Goal: Task Accomplishment & Management: Use online tool/utility

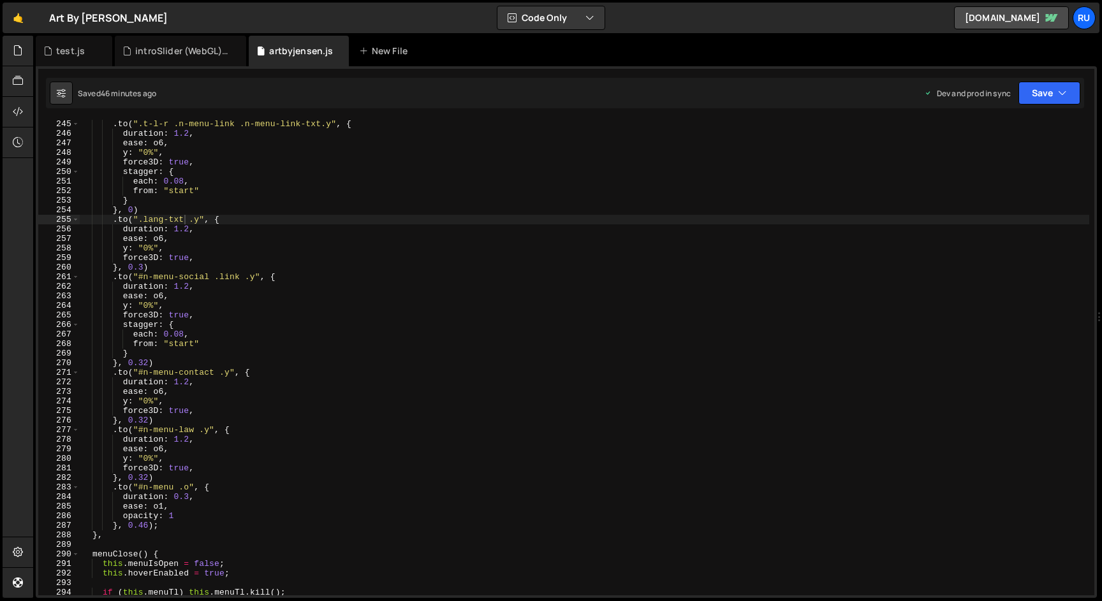
scroll to position [384839, 0]
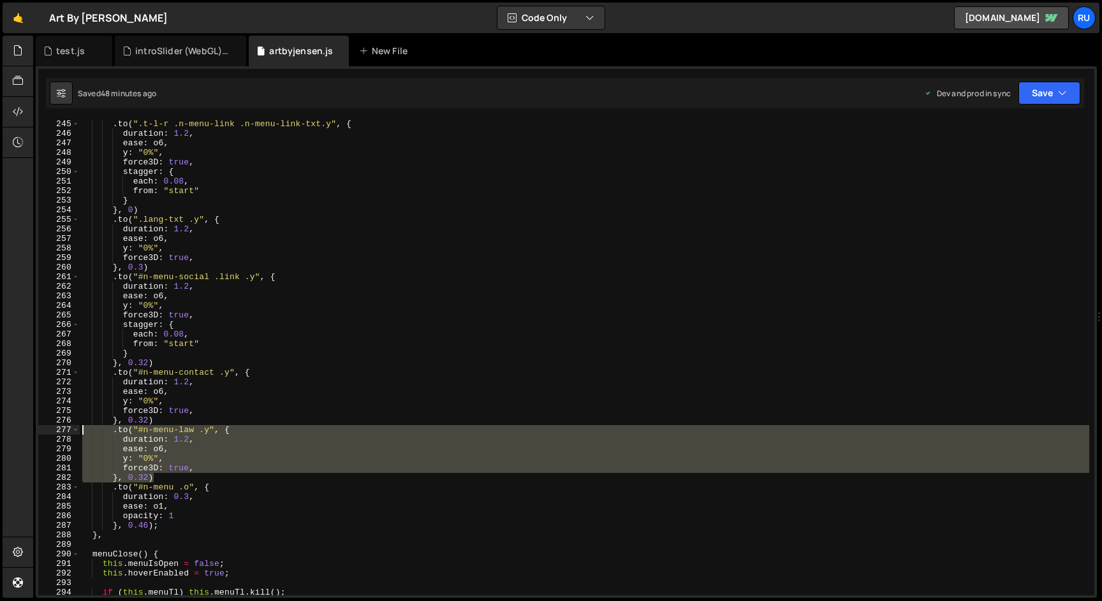
drag, startPoint x: 158, startPoint y: 477, endPoint x: 31, endPoint y: 427, distance: 136.0
click at [31, 427] on div "Hold on a sec... Are you certain you wish to leave this page? Any changes you'v…" at bounding box center [551, 300] width 1102 height 601
paste textarea "}, 0.32)"
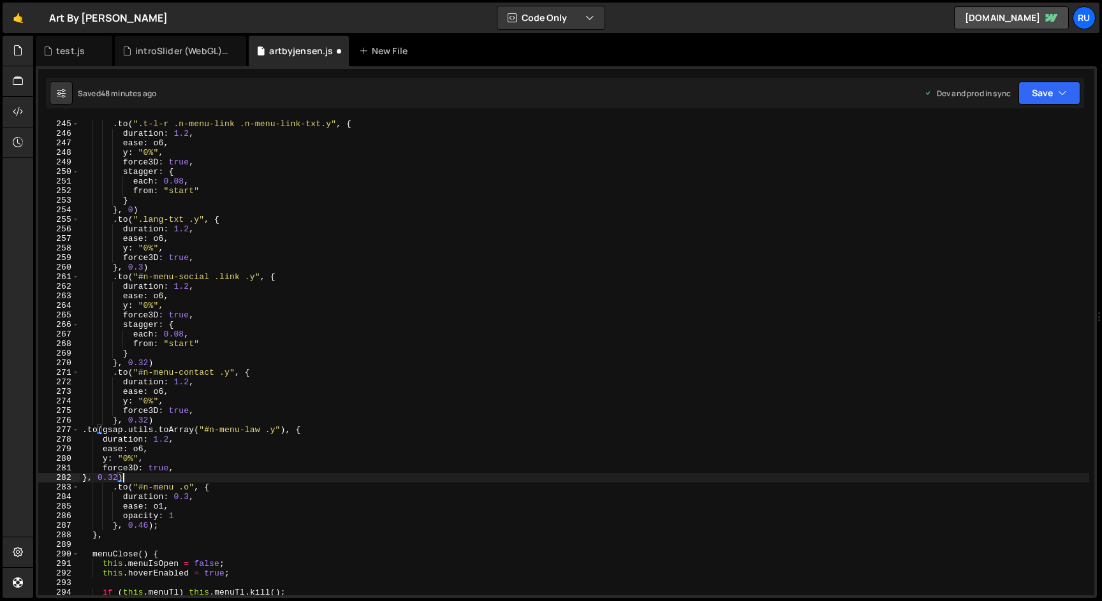
scroll to position [0, 3]
click at [1045, 100] on button "Save" at bounding box center [1050, 93] width 62 height 23
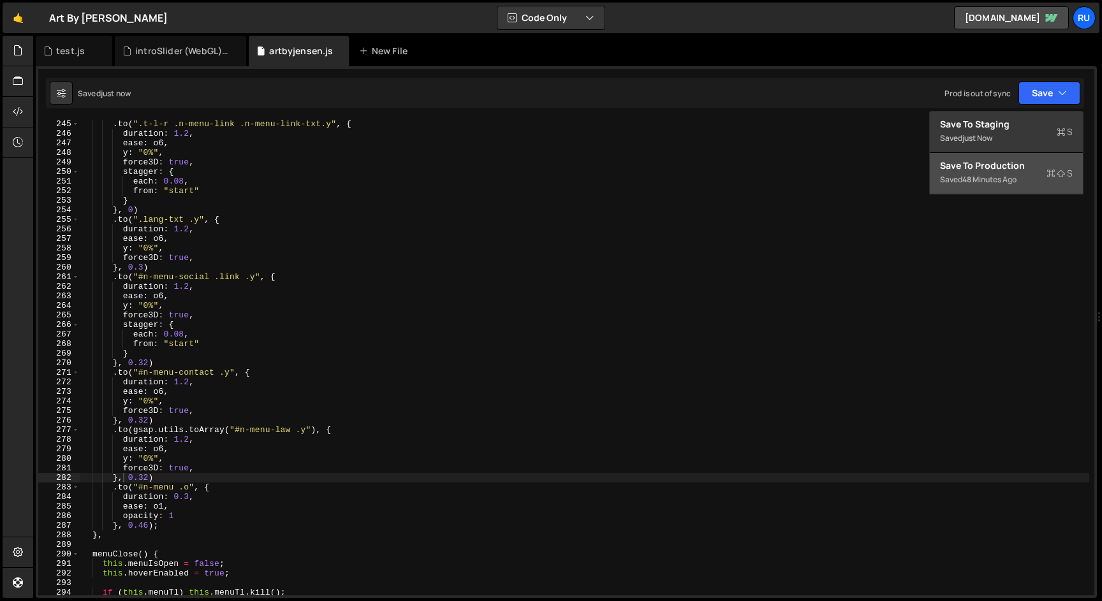
click at [1023, 182] on div "Saved 48 minutes ago" at bounding box center [1006, 179] width 133 height 15
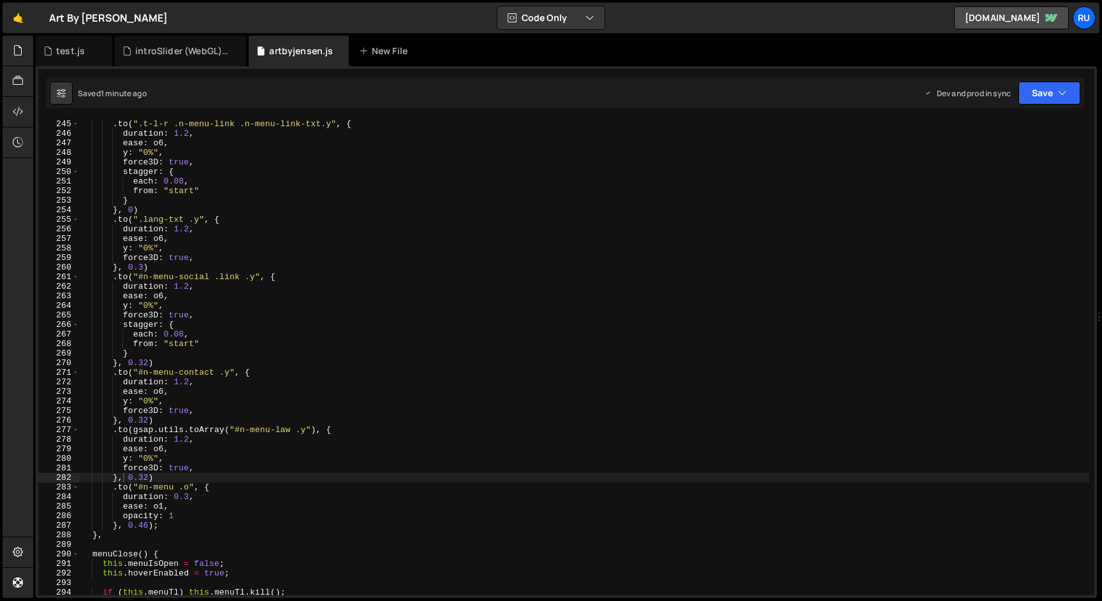
click at [232, 453] on div ". to ( ".t-l-r .n-menu-link .n-menu-link-txt.y" , { duration : 1.2 , ease : o6 …" at bounding box center [585, 366] width 1010 height 495
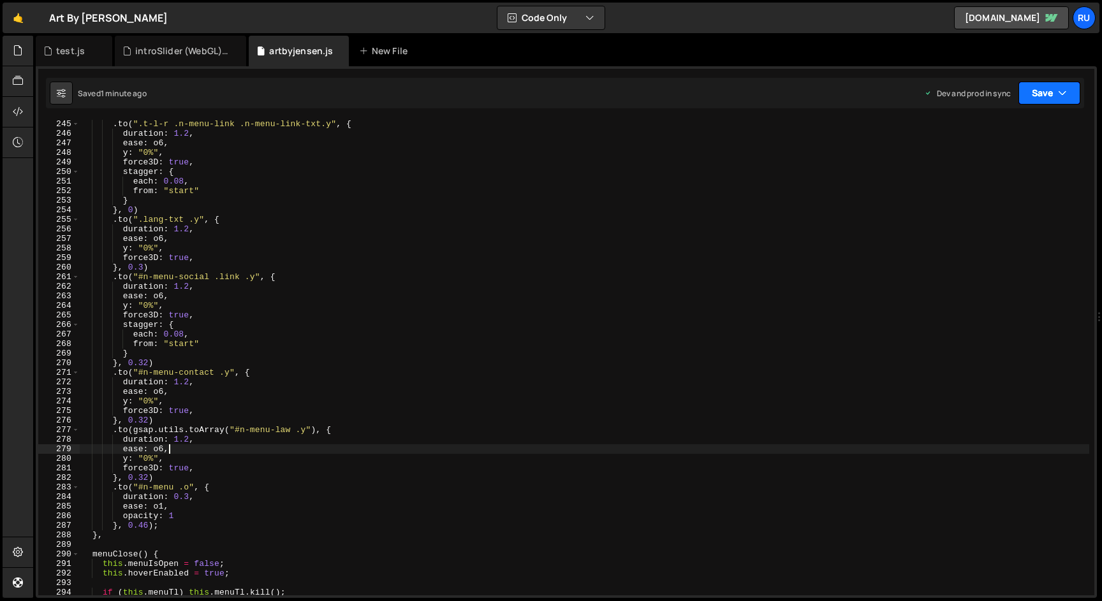
click at [1045, 91] on button "Save" at bounding box center [1050, 93] width 62 height 23
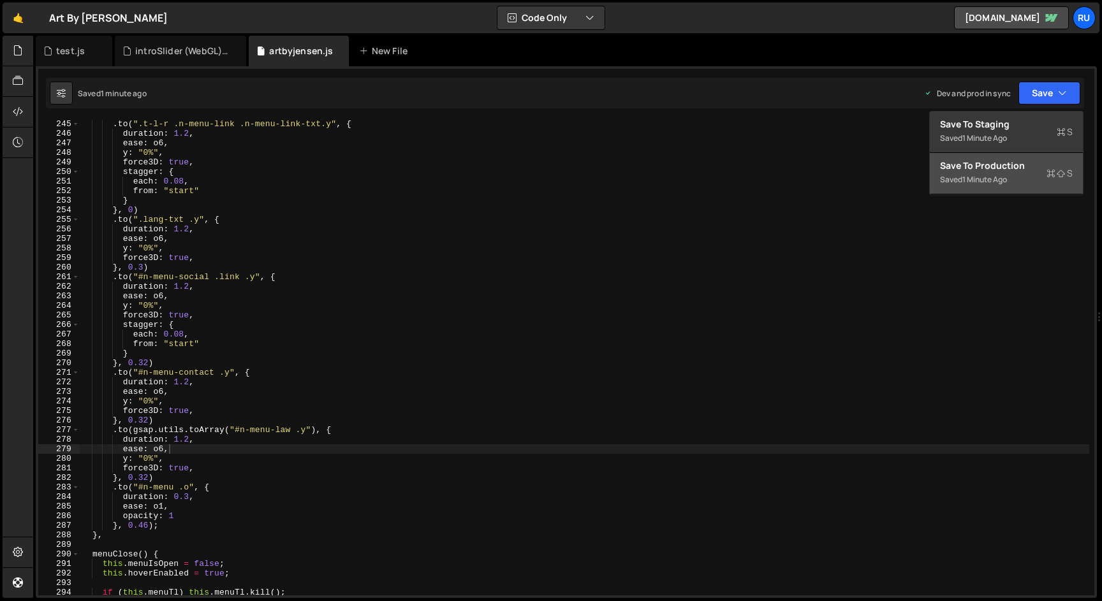
click at [1024, 184] on div "Saved 1 minute ago" at bounding box center [1006, 179] width 133 height 15
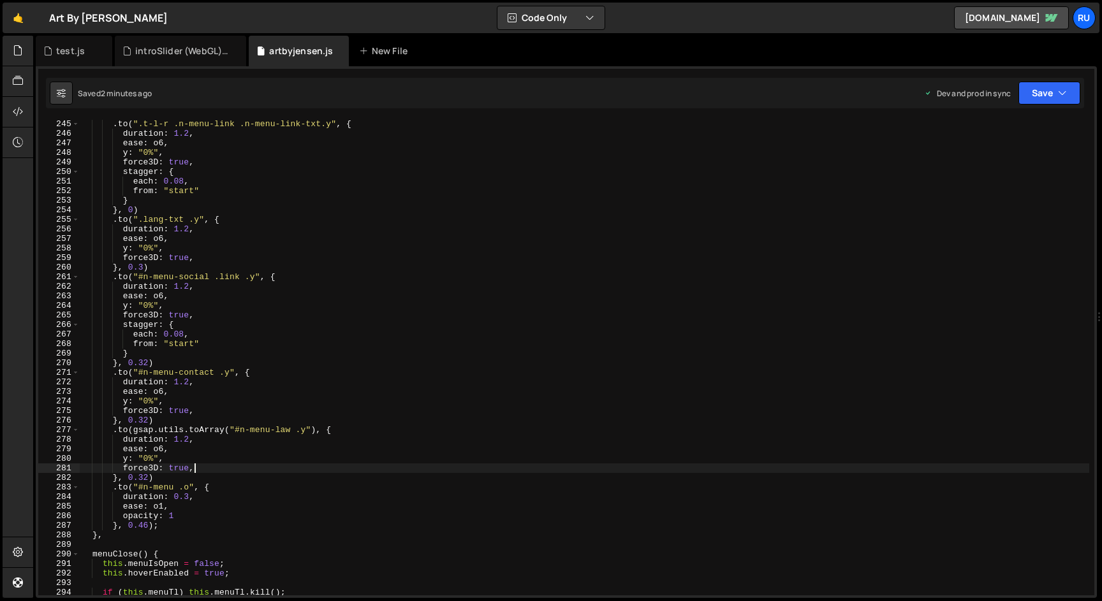
click at [200, 472] on div ". to ( ".t-l-r .n-menu-link .n-menu-link-txt.y" , { duration : 1.2 , ease : o6 …" at bounding box center [585, 366] width 1010 height 495
click at [1044, 94] on button "Save" at bounding box center [1050, 93] width 62 height 23
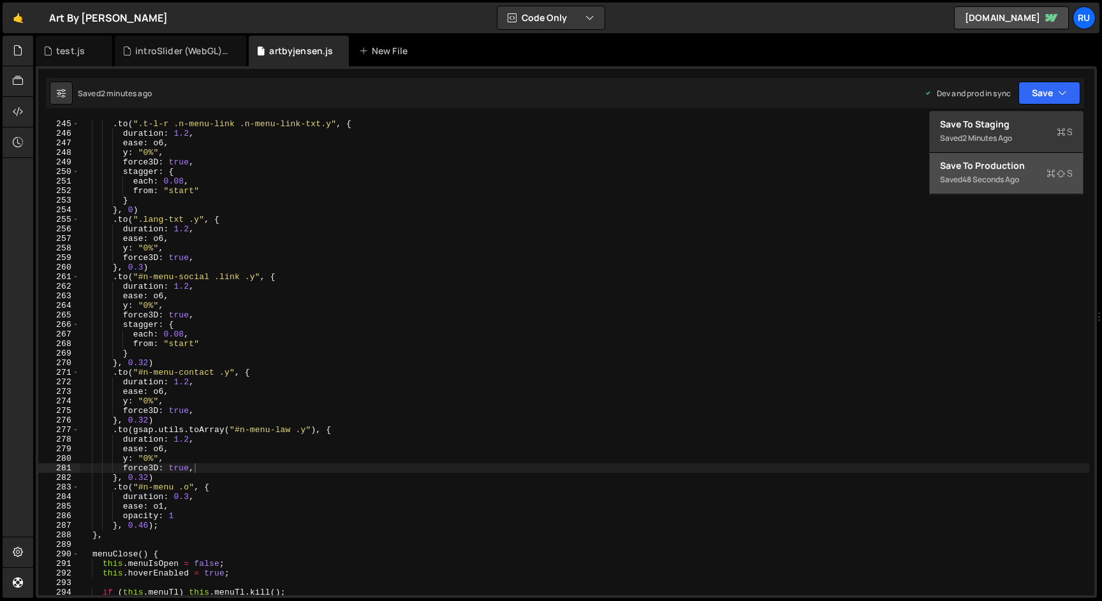
click at [1019, 180] on div "48 seconds ago" at bounding box center [990, 179] width 57 height 11
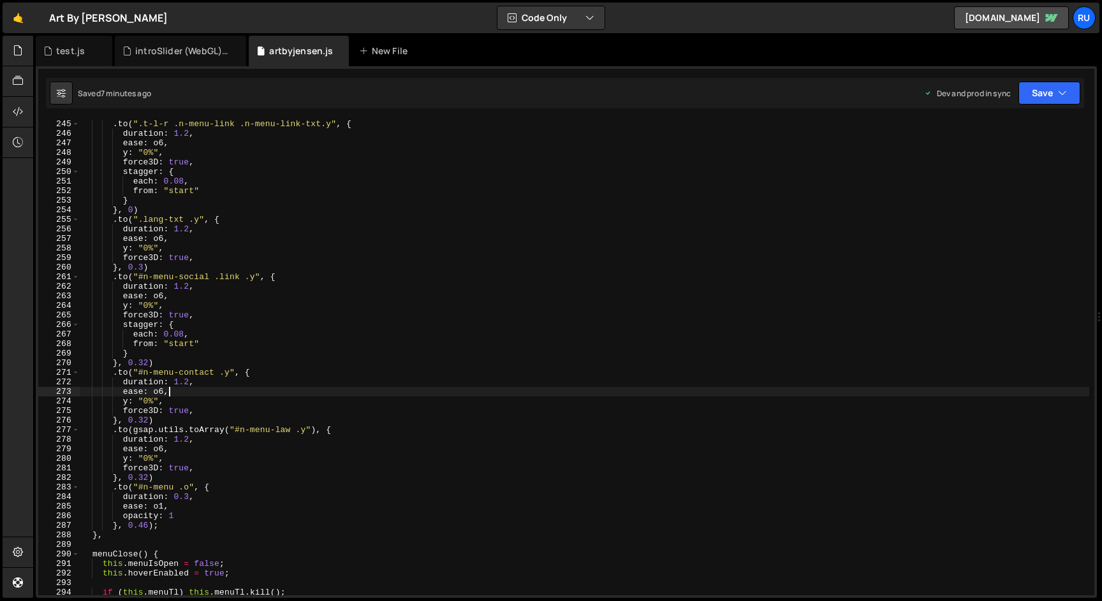
click at [175, 388] on div ". to ( ".t-l-r .n-menu-link .n-menu-link-txt.y" , { duration : 1.2 , ease : o6 …" at bounding box center [585, 366] width 1010 height 495
click at [251, 450] on div ". to ( ".t-l-r .n-menu-link .n-menu-link-txt.y" , { duration : 1.2 , ease : o6 …" at bounding box center [585, 366] width 1010 height 495
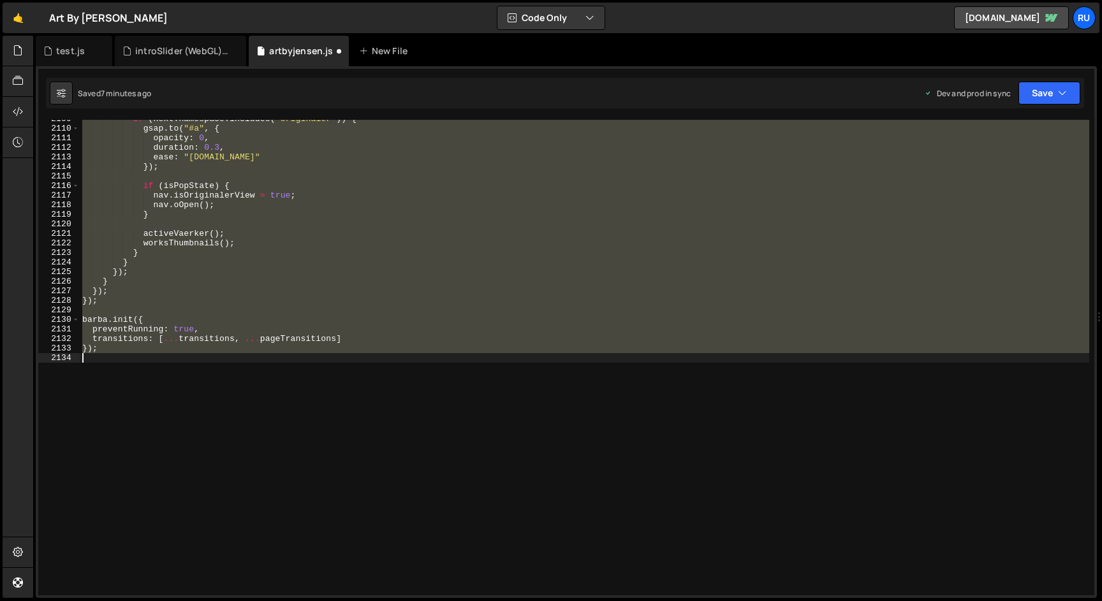
scroll to position [2555, 0]
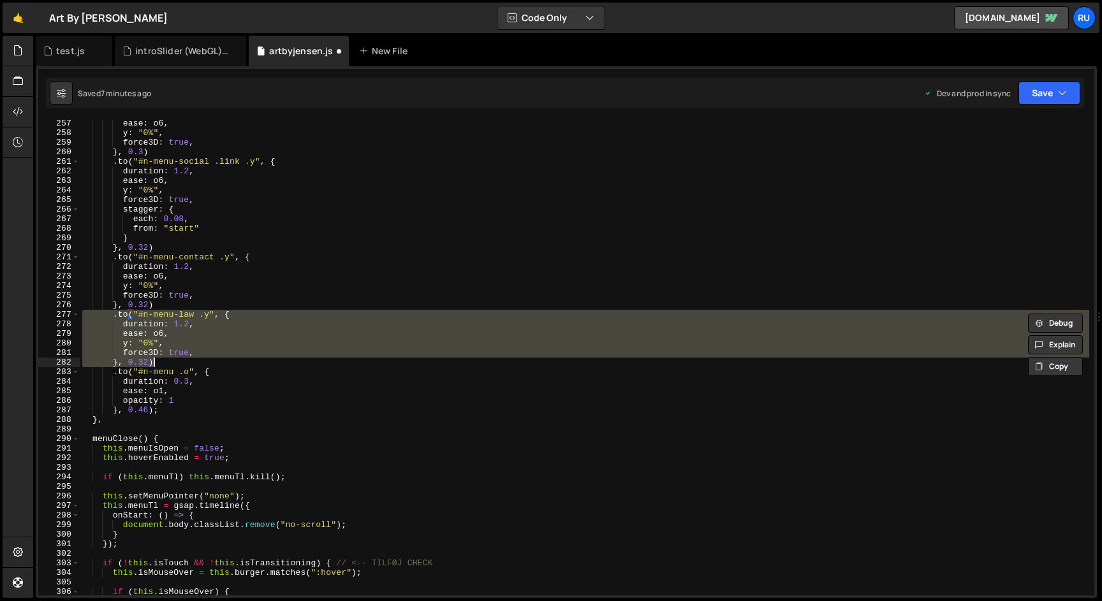
paste textarea "[GEOGRAPHIC_DATA]"
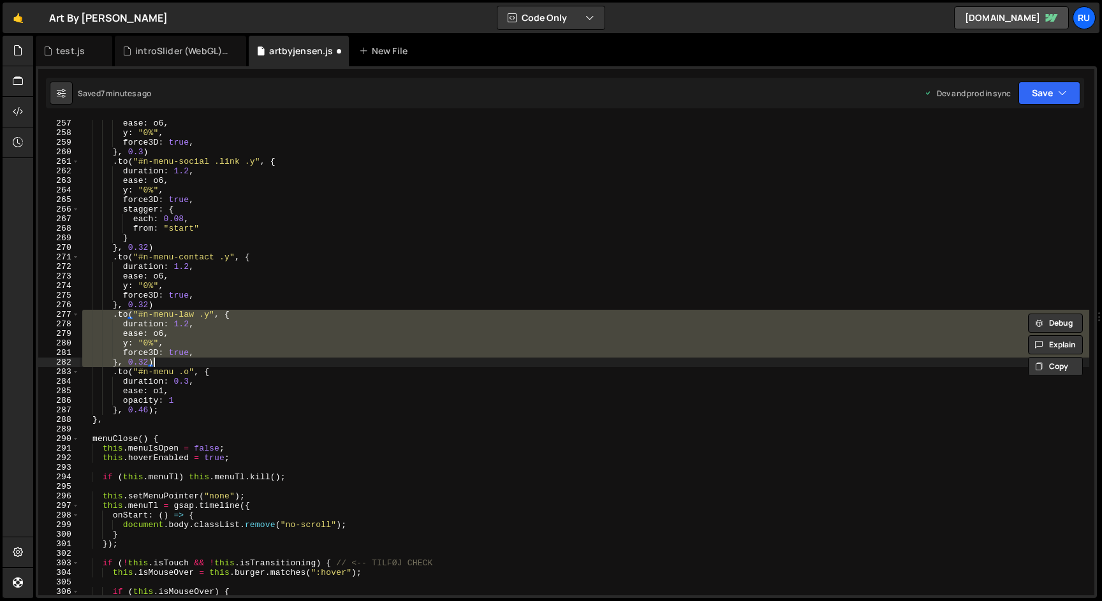
paste textarea
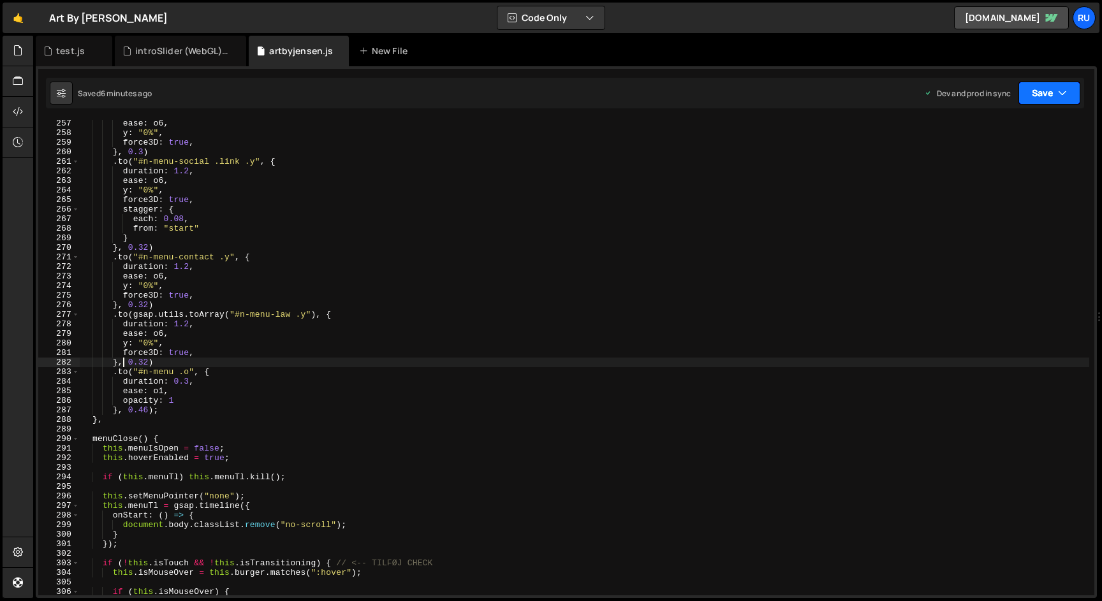
click at [1055, 92] on button "Save" at bounding box center [1050, 93] width 62 height 23
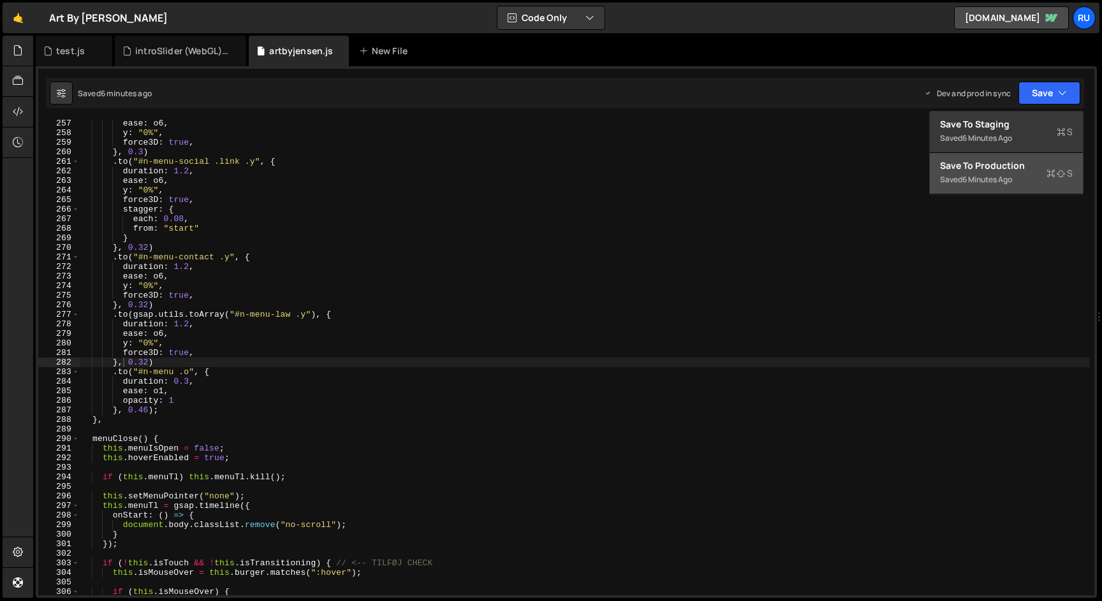
click at [1031, 165] on div "Save to Production S" at bounding box center [1006, 165] width 133 height 13
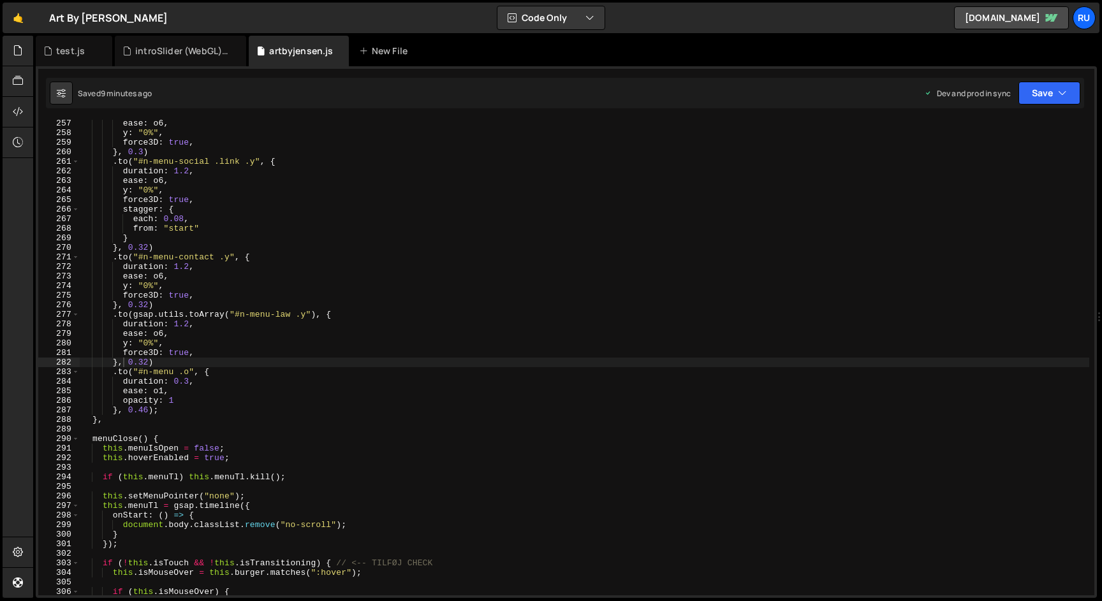
click at [307, 320] on div "ease : o6 , y : "0%" , force3D : true , } , 0.3 ) . to ( "#n-menu-social .link …" at bounding box center [585, 366] width 1010 height 495
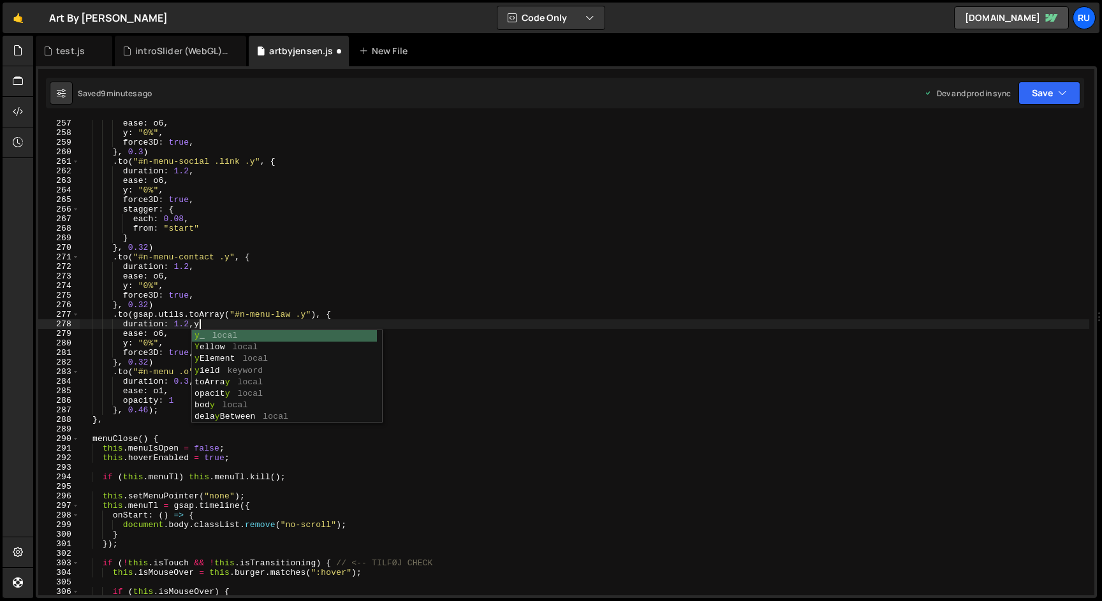
scroll to position [0, 8]
click at [295, 295] on div "ease : o6 , y : "0%" , force3D : true , } , 0.3 ) . to ( "#n-menu-social .link …" at bounding box center [585, 366] width 1010 height 495
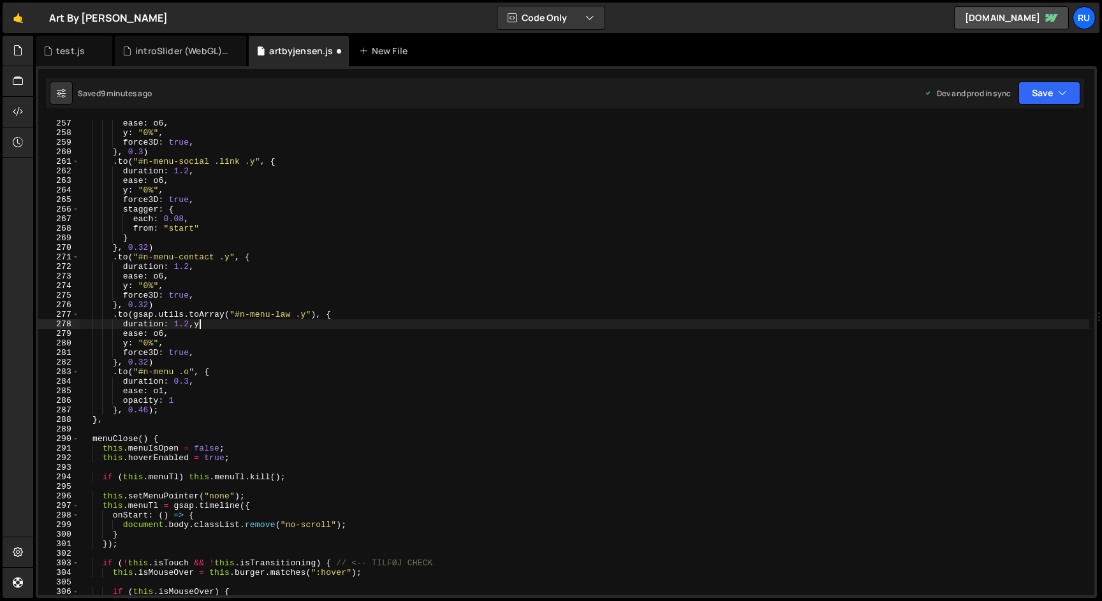
click at [251, 326] on div "ease : o6 , y : "0%" , force3D : true , } , 0.3 ) . to ( "#n-menu-social .link …" at bounding box center [585, 366] width 1010 height 495
click at [305, 314] on div "ease : o6 , y : "0%" , force3D : true , } , 0.3 ) . to ( "#n-menu-social .link …" at bounding box center [585, 366] width 1010 height 495
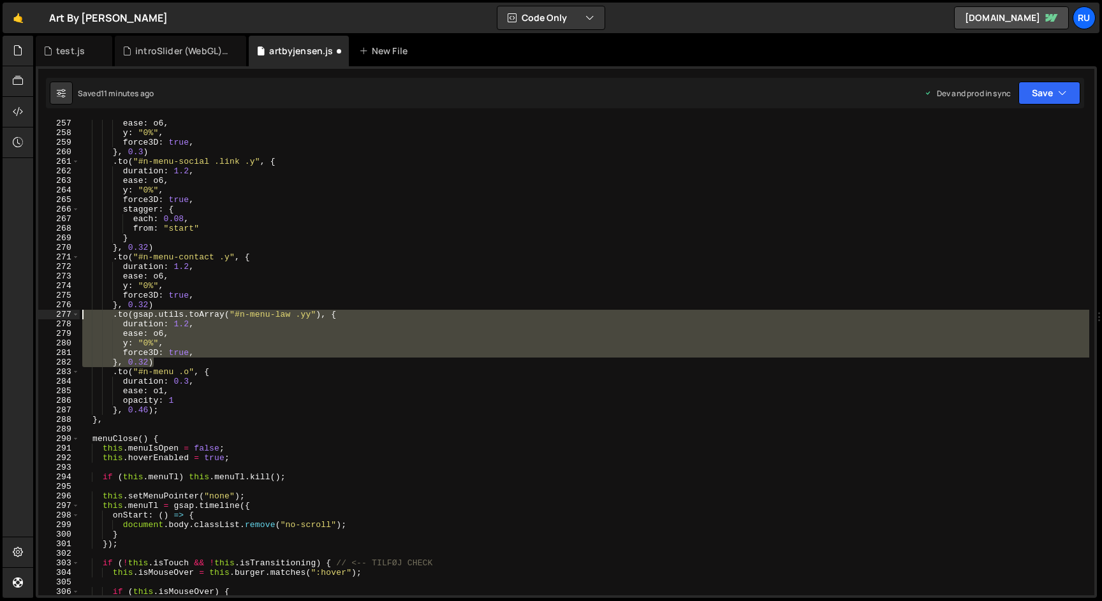
drag, startPoint x: 159, startPoint y: 361, endPoint x: 65, endPoint y: 315, distance: 104.4
click at [65, 315] on div ".to(gsap.utils.toArray("#n-menu-law .yy"), { 257 258 259 260 261 262 263 264 26…" at bounding box center [566, 358] width 1056 height 476
paste textarea "}, 0.32)"
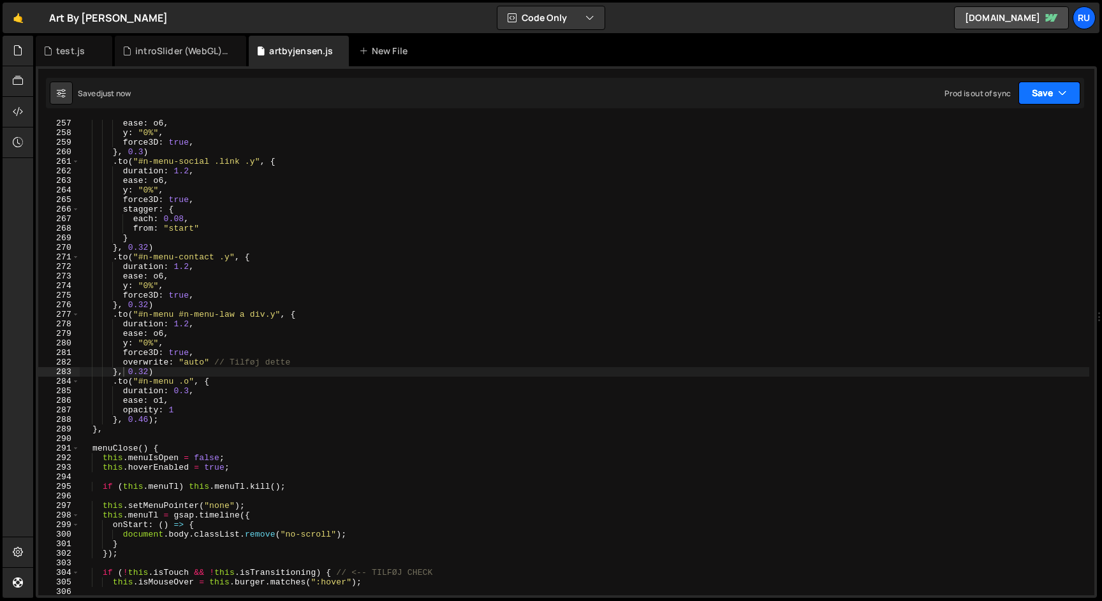
click at [1048, 90] on button "Save" at bounding box center [1050, 93] width 62 height 23
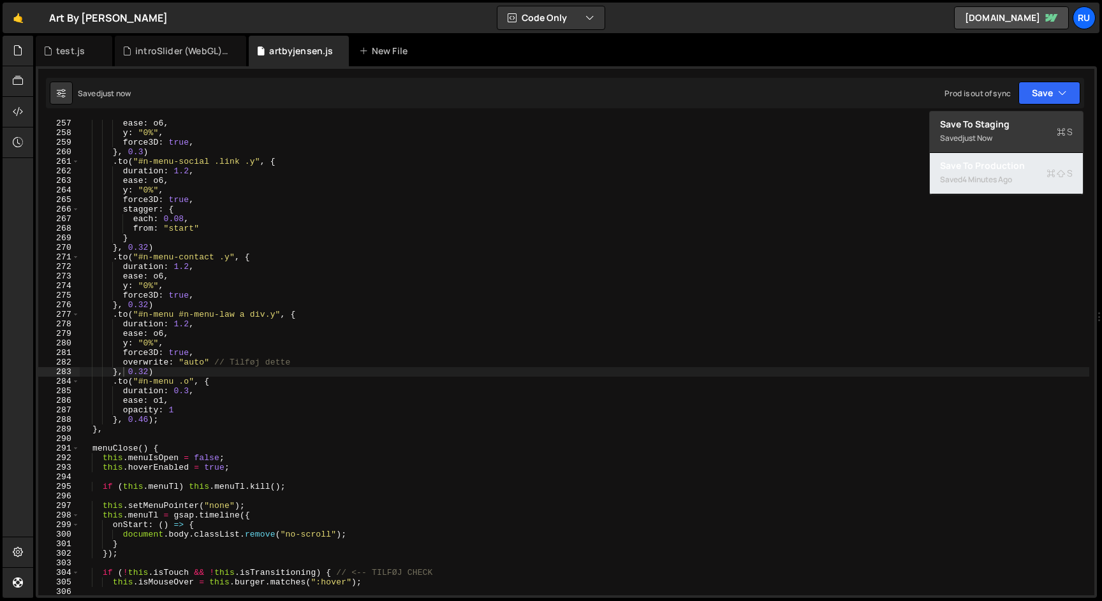
click at [1034, 179] on div "Saved 4 minutes ago" at bounding box center [1006, 179] width 133 height 15
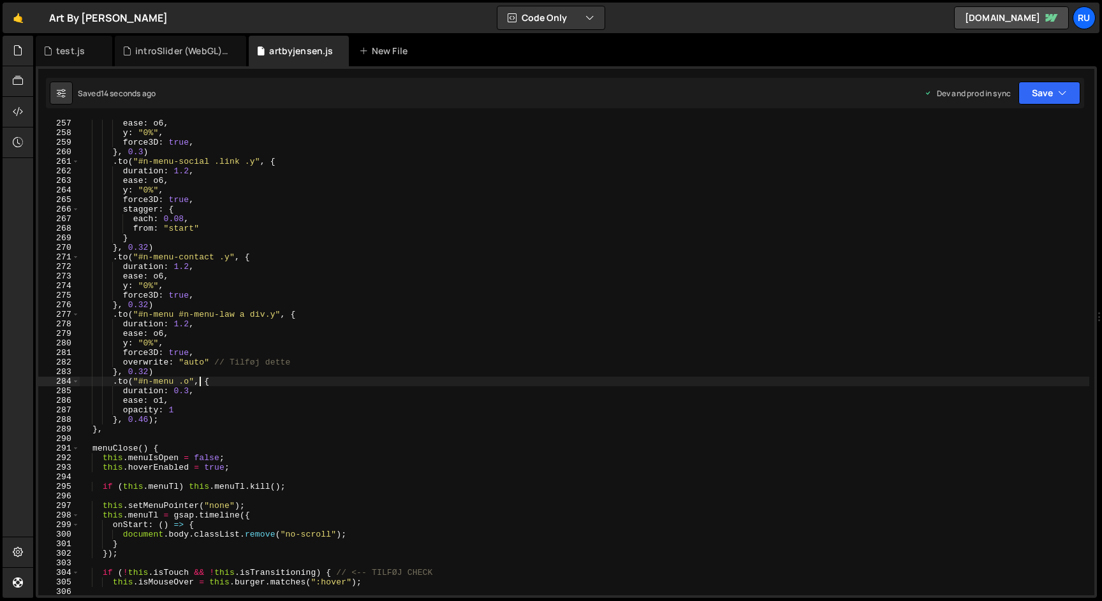
click at [202, 378] on div "ease : o6 , y : "0%" , force3D : true , } , 0.3 ) . to ( "#n-menu-social .link …" at bounding box center [585, 366] width 1010 height 495
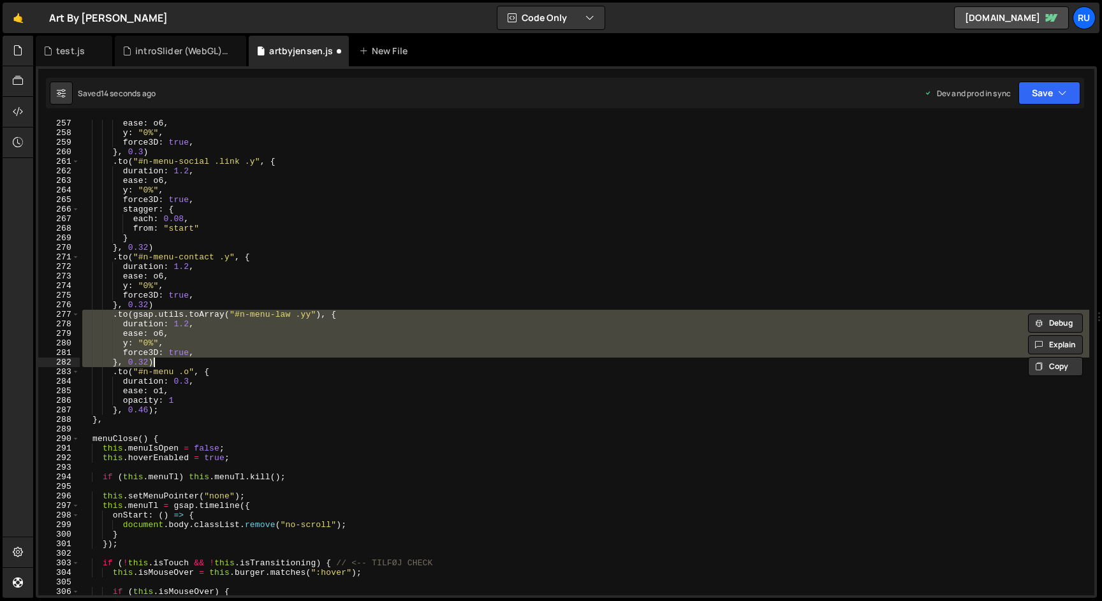
scroll to position [2555, 0]
click at [312, 317] on div "ease : o6 , y : "0%" , force3D : true , } , 0.3 ) . to ( "#n-menu-social .link …" at bounding box center [585, 358] width 1010 height 476
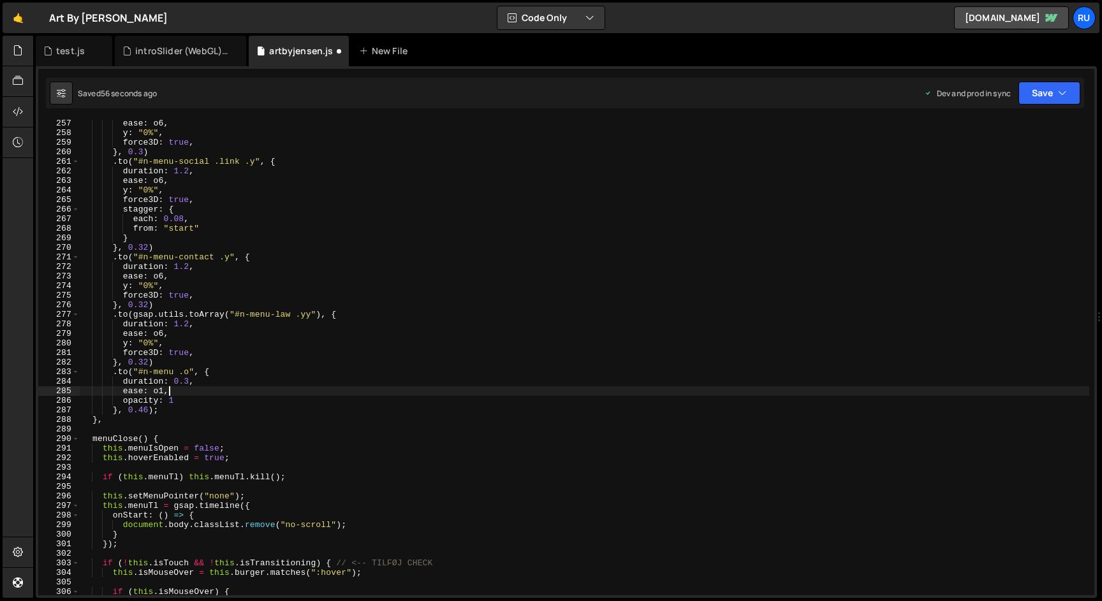
click at [292, 392] on div "ease : o6 , y : "0%" , force3D : true , } , 0.3 ) . to ( "#n-menu-social .link …" at bounding box center [585, 366] width 1010 height 495
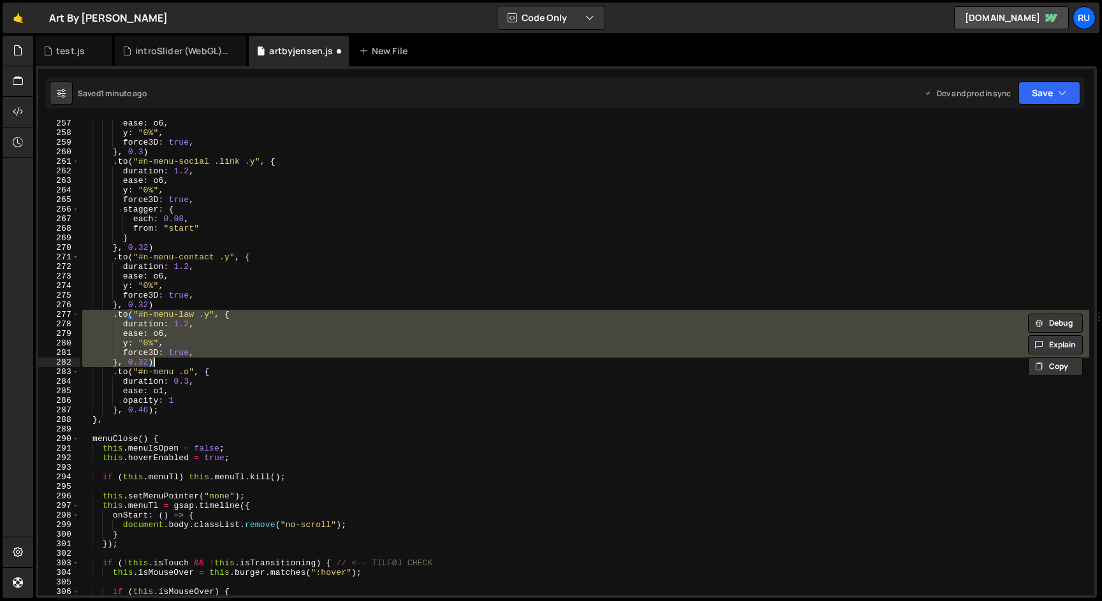
click at [210, 316] on div "ease : o6 , y : "0%" , force3D : true , } , 0.3 ) . to ( "#n-menu-social .link …" at bounding box center [585, 358] width 1010 height 476
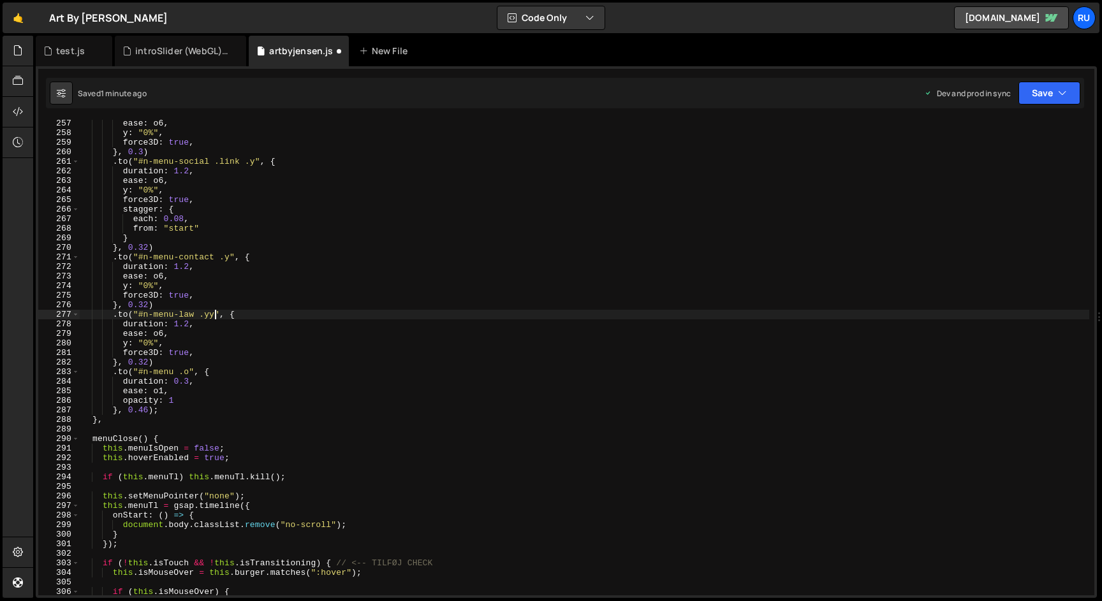
scroll to position [0, 10]
click at [1031, 90] on button "Save" at bounding box center [1050, 93] width 62 height 23
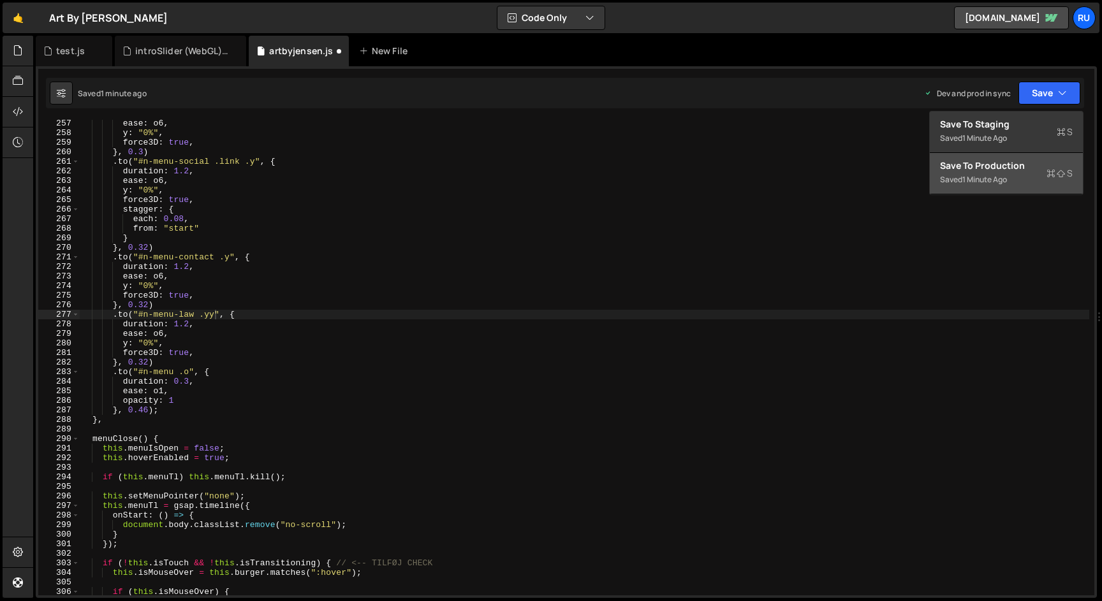
click at [1017, 170] on div "Save to Production S" at bounding box center [1006, 165] width 133 height 13
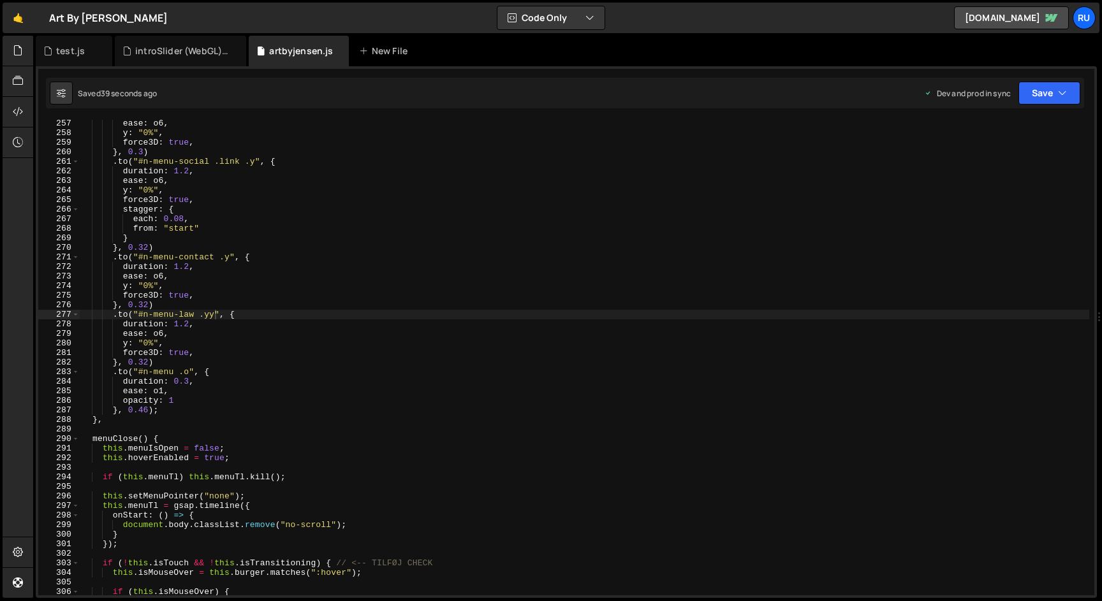
scroll to position [0, 4]
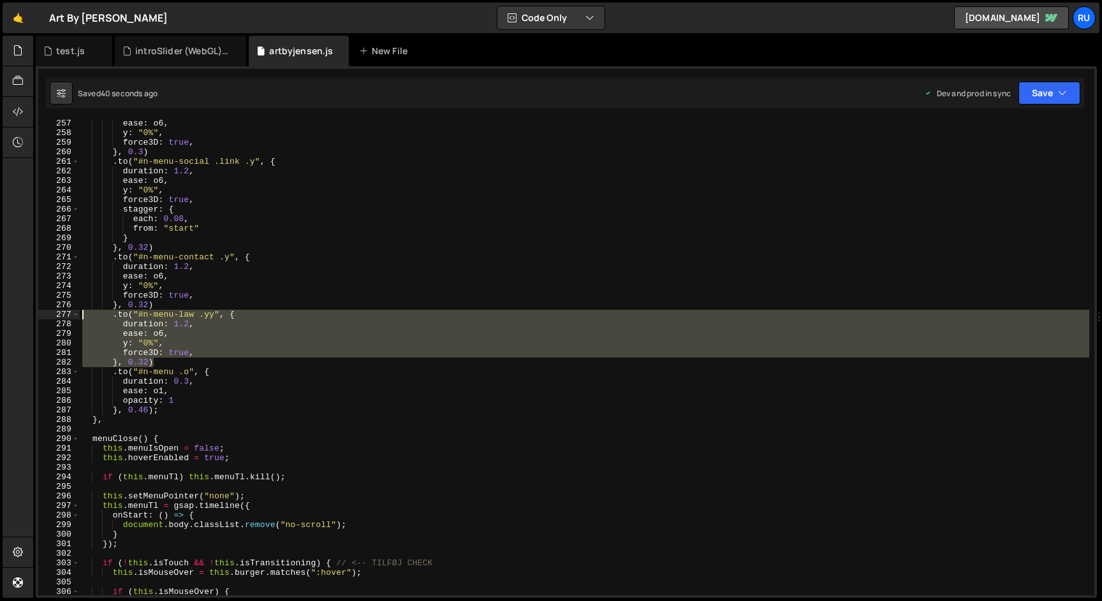
drag, startPoint x: 167, startPoint y: 364, endPoint x: 33, endPoint y: 315, distance: 143.0
click at [33, 315] on div "Files New File Javascript files 1 artbyjensen.js 0 0 introSlider (WebGL).js 0 0…" at bounding box center [567, 317] width 1069 height 563
click at [214, 318] on div "ease : o6 , y : "0%" , force3D : true , } , 0.3 ) . to ( "#n-menu-social .link …" at bounding box center [585, 358] width 1010 height 476
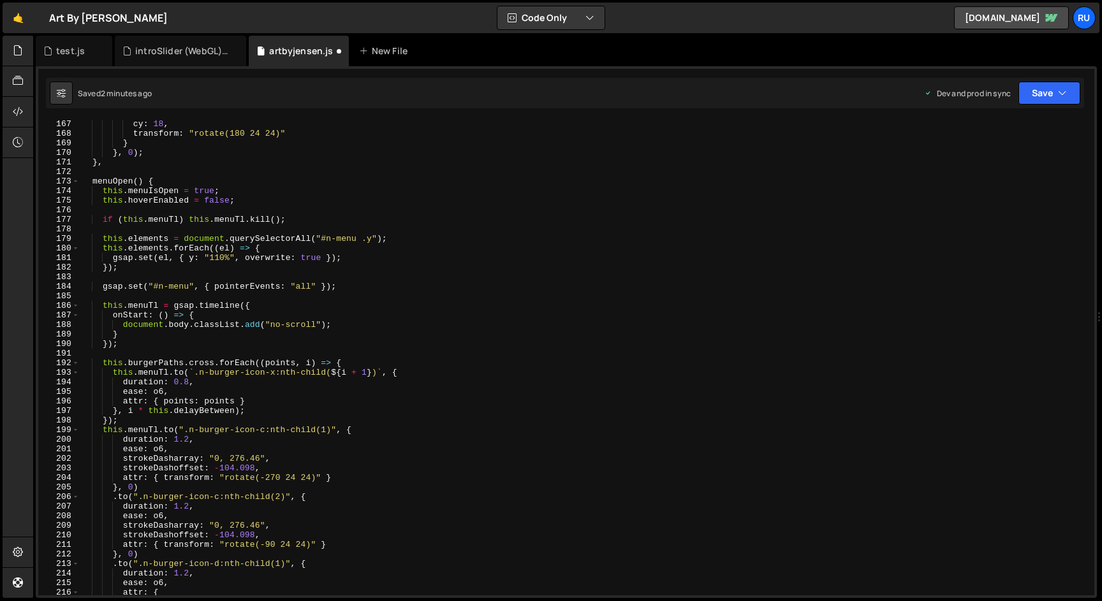
scroll to position [1730, 0]
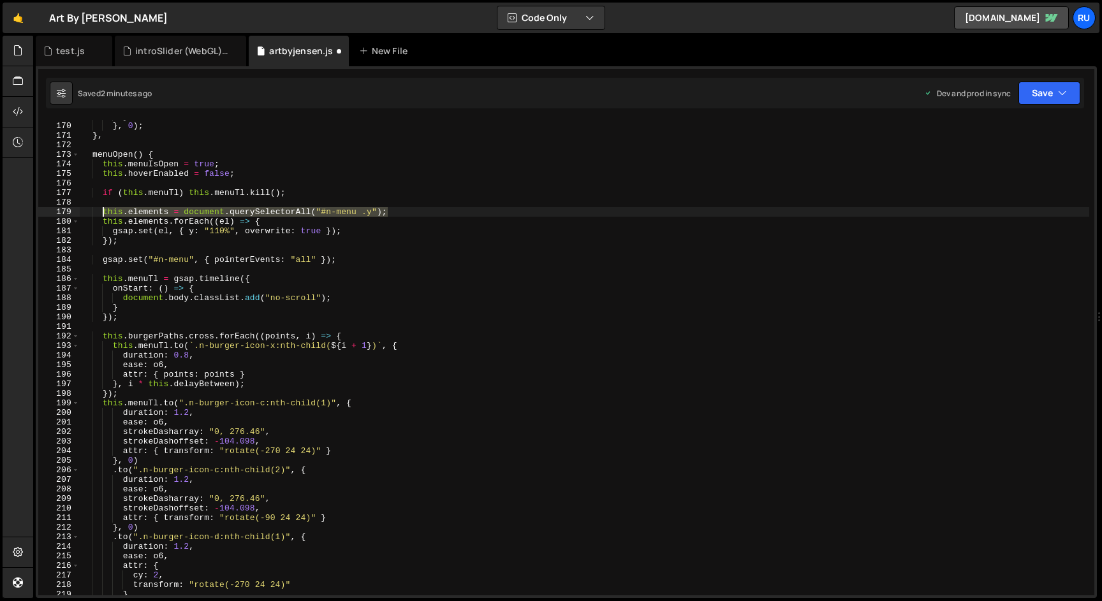
drag, startPoint x: 395, startPoint y: 210, endPoint x: 103, endPoint y: 213, distance: 292.8
click at [103, 213] on div "} } , 0 ) ; } , menuOpen ( ) { this . menuIsOpen = true ; this . hoverEnabled =…" at bounding box center [585, 359] width 1010 height 495
paste textarea ":not(#n-menu-law .y)"
type textarea "this.elements = document.querySelectorAll("#n-menu .y:not(#n-menu-law .y)");"
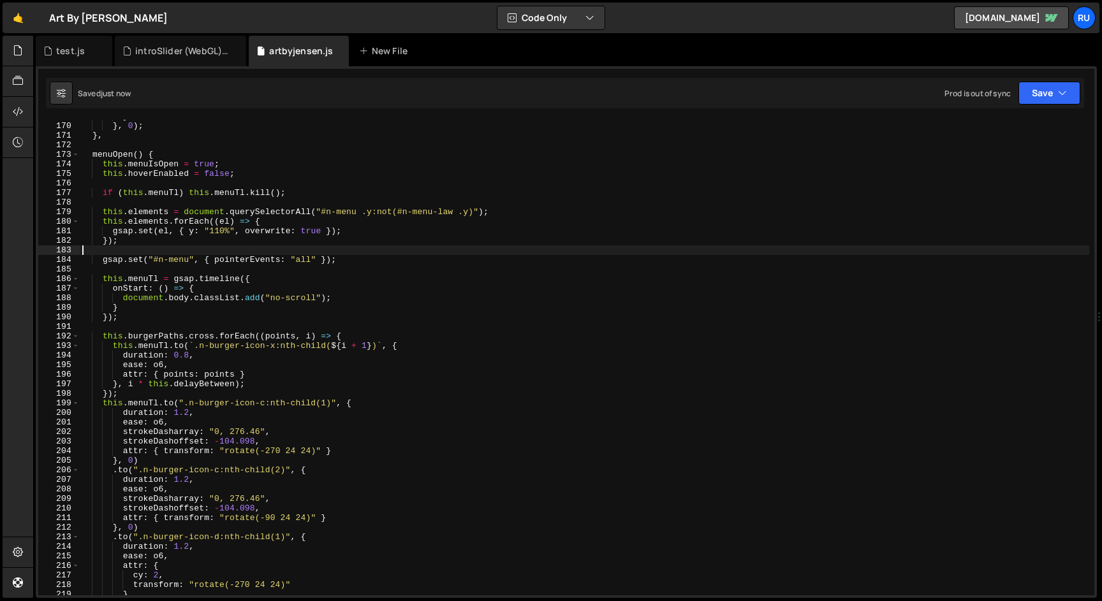
click at [342, 246] on div "} } , 0 ) ; } , menuOpen ( ) { this . menuIsOpen = true ; this . hoverEnabled =…" at bounding box center [585, 359] width 1010 height 495
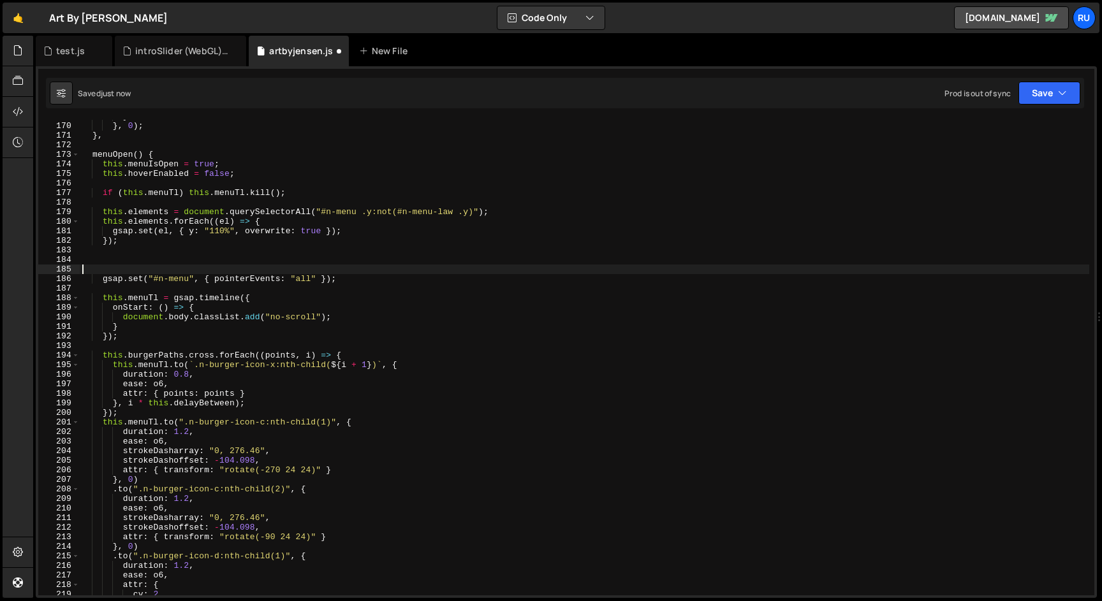
paste textarea "gsap.set("#n-menu-law .y", { y: "110%" });"
click at [1047, 95] on button "Save" at bounding box center [1050, 93] width 62 height 23
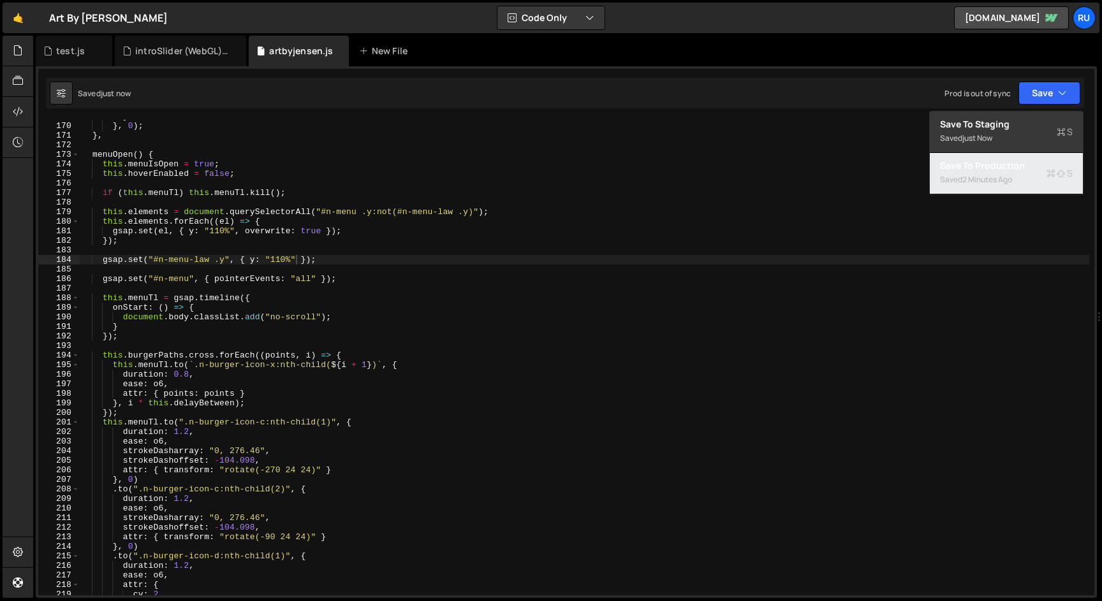
click at [1026, 181] on div "Saved 2 minutes ago" at bounding box center [1006, 179] width 133 height 15
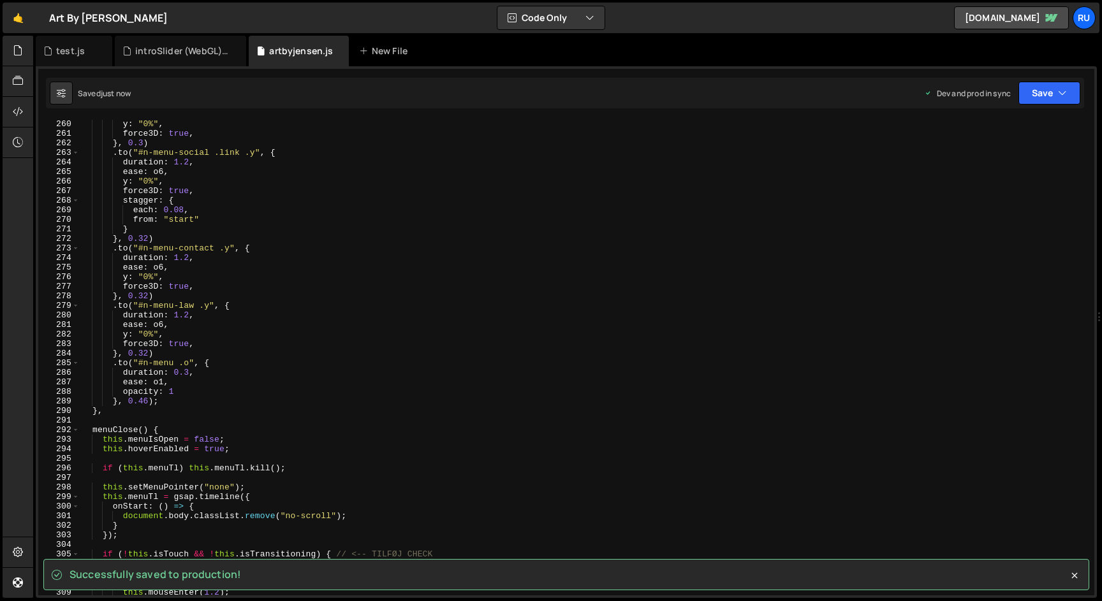
scroll to position [2611, 0]
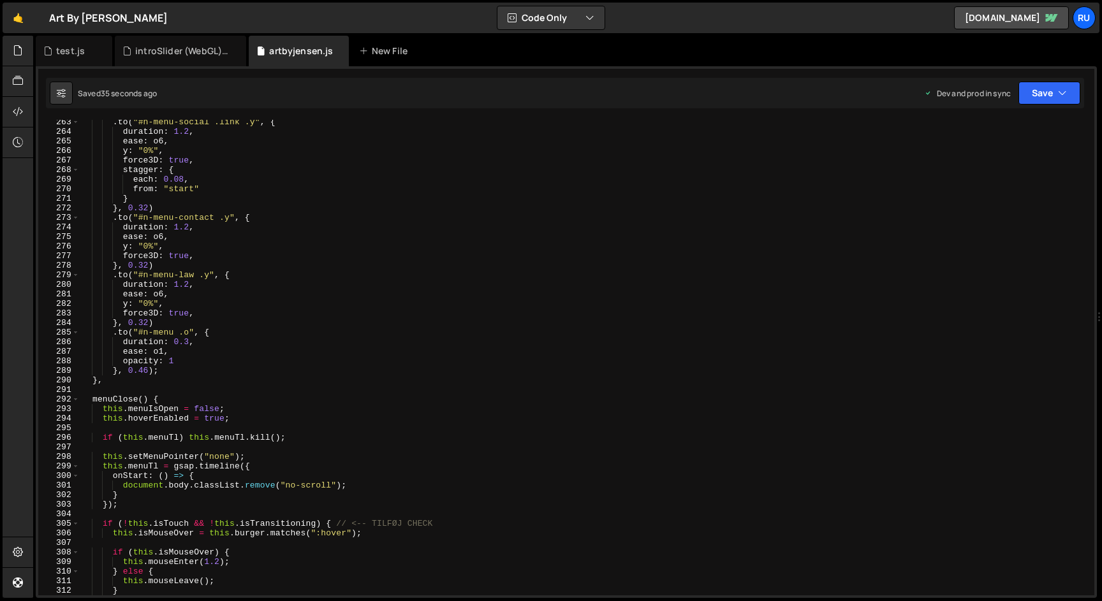
click at [272, 255] on div ". to ( "#n-menu-social .link .y" , { duration : 1.2 , ease : o6 , y : "0%" , fo…" at bounding box center [585, 364] width 1010 height 495
type textarea "});"
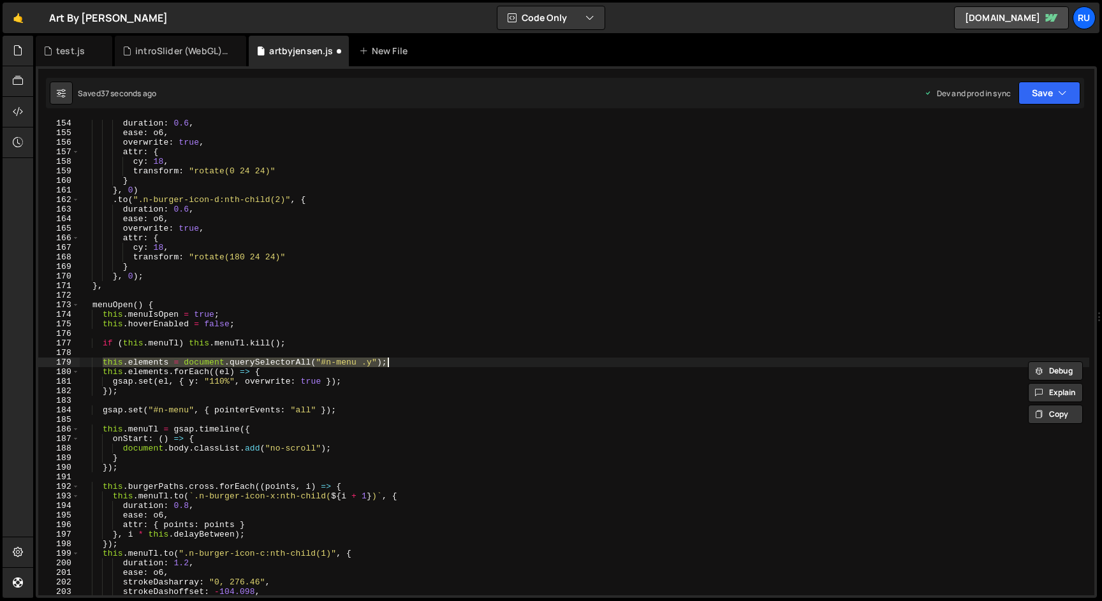
scroll to position [2517, 0]
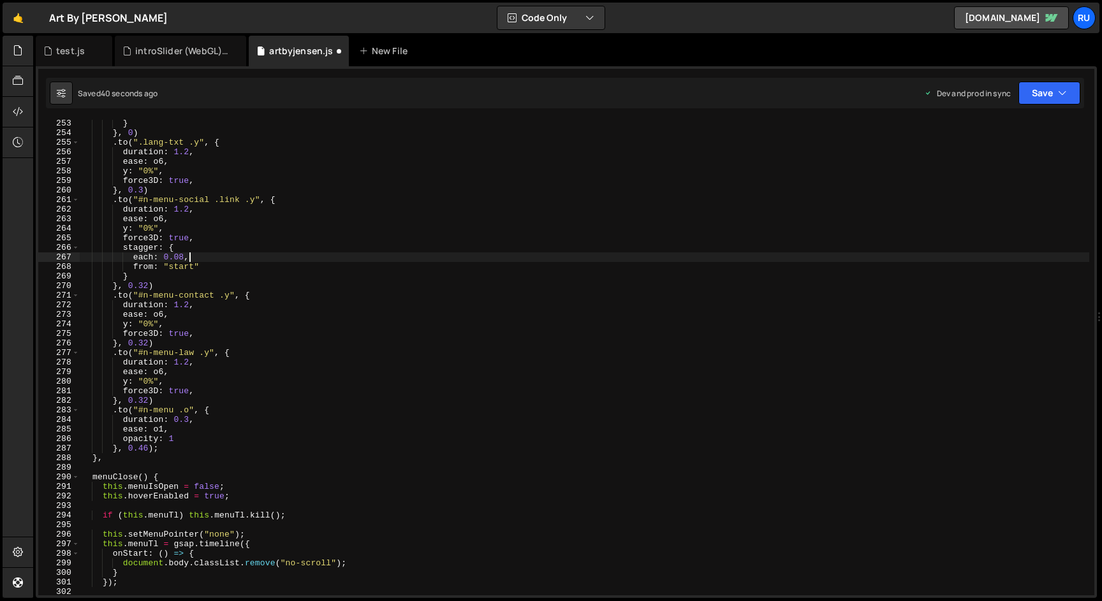
click at [365, 253] on div "} } , 0 ) . to ( ".lang-txt .y" , { duration : 1.2 , ease : o6 , y : "0%" , for…" at bounding box center [585, 366] width 1010 height 495
type textarea "each: 0.08,"
click at [1043, 98] on button "Save" at bounding box center [1050, 93] width 62 height 23
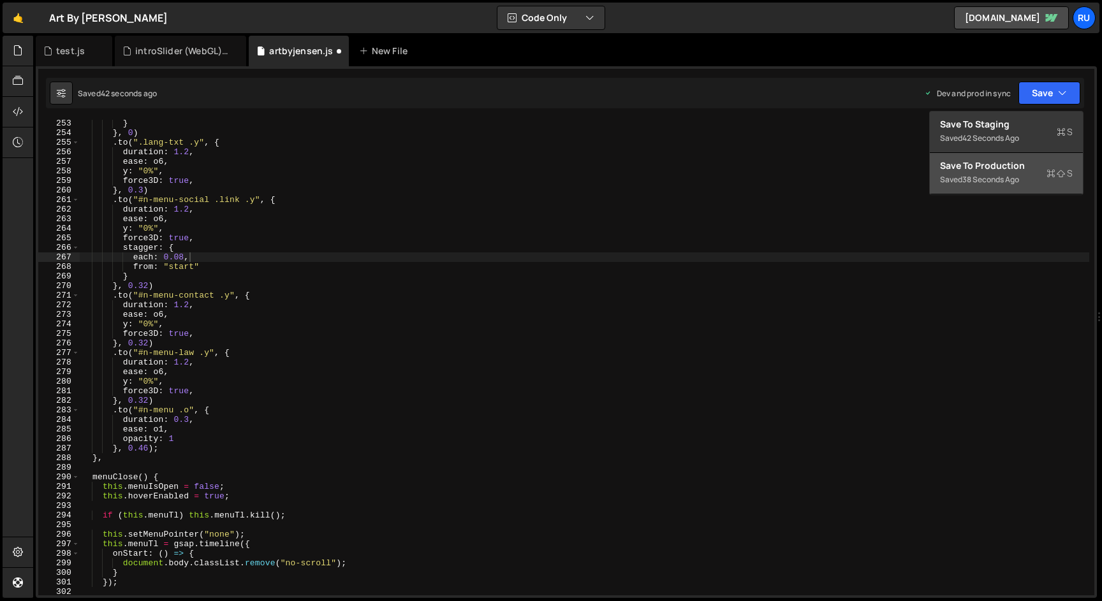
click at [1038, 174] on div "Saved 38 seconds ago" at bounding box center [1006, 179] width 133 height 15
